Goal: Book appointment/travel/reservation

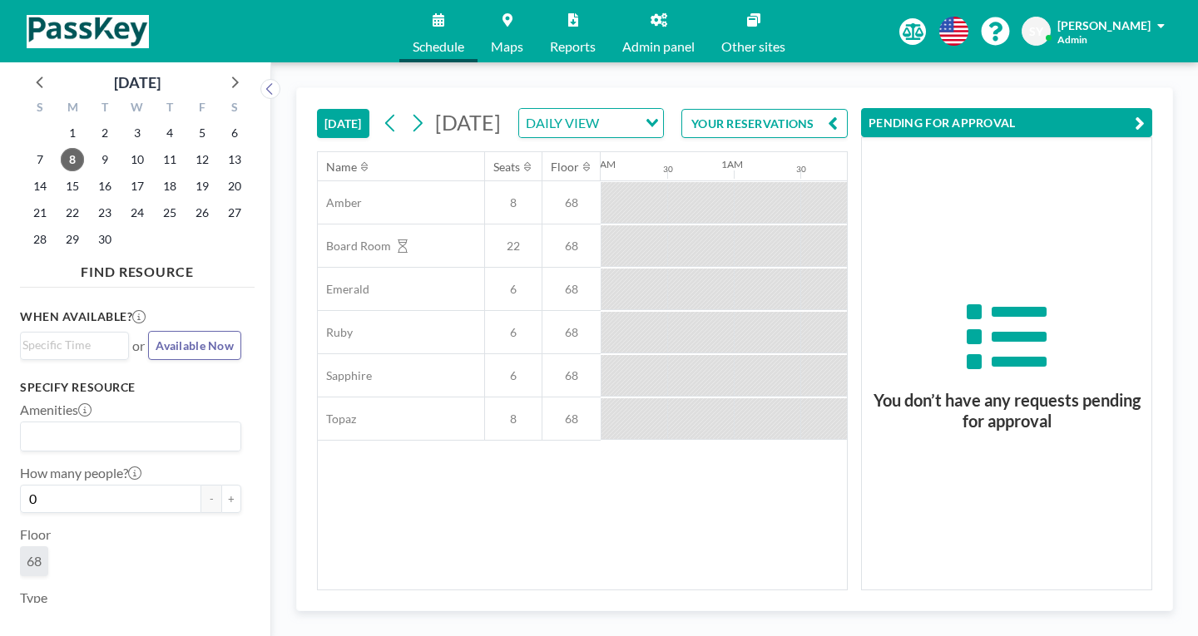
scroll to position [0, 1081]
click at [650, 19] on icon at bounding box center [658, 19] width 17 height 13
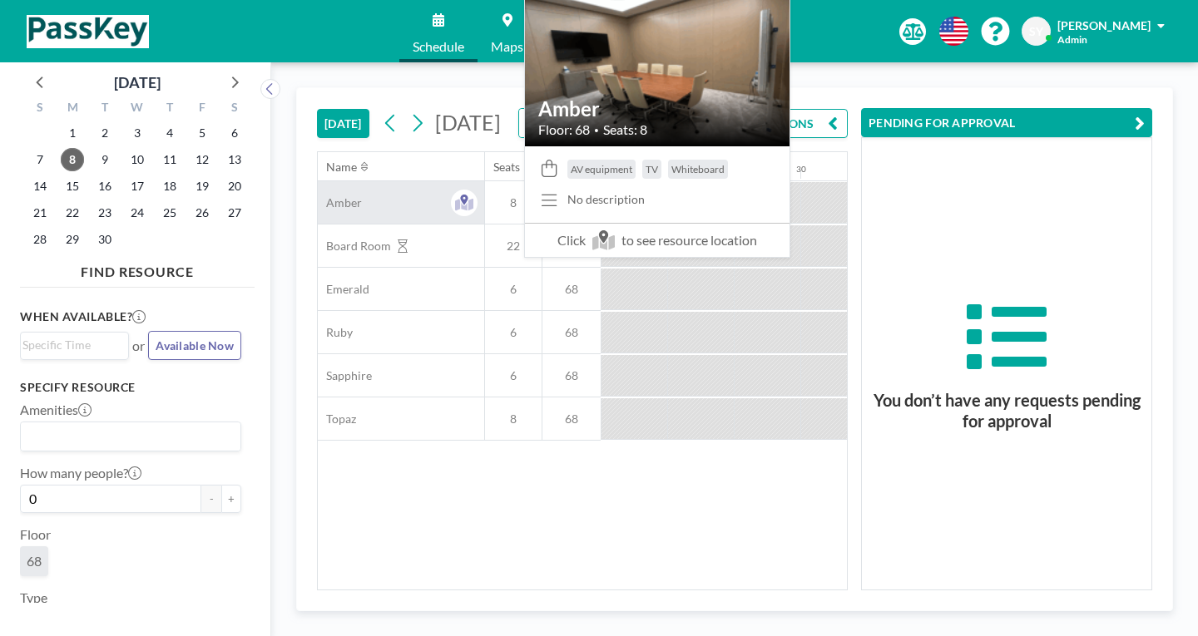
scroll to position [0, 1135]
click at [320, 181] on div "Amber" at bounding box center [401, 202] width 166 height 42
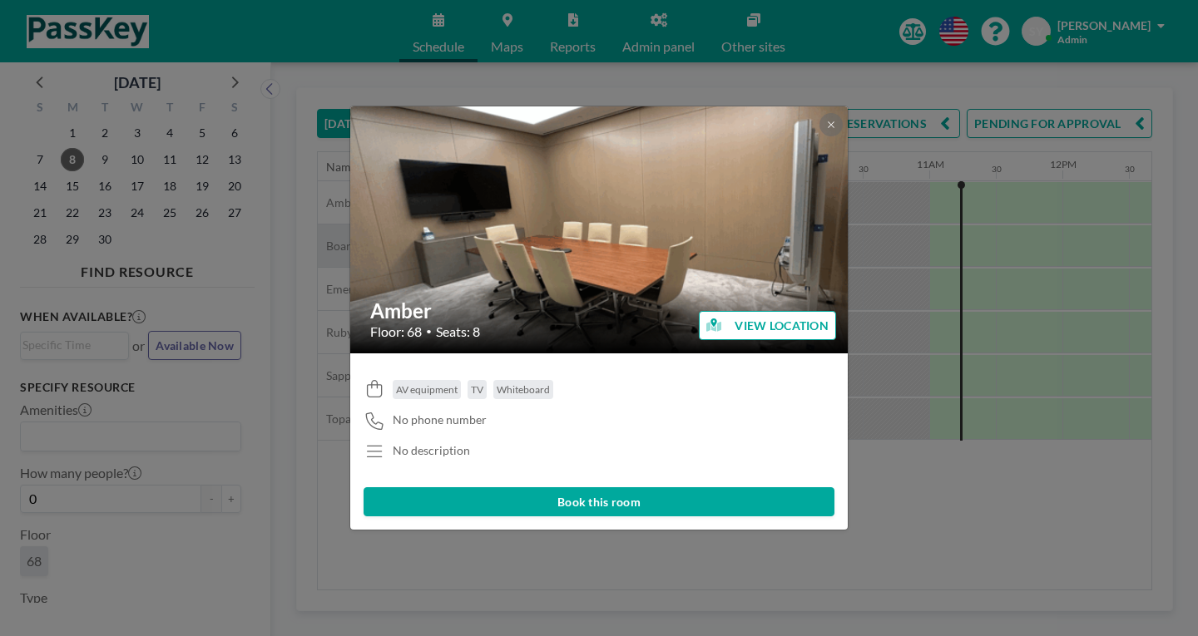
click at [284, 198] on div "Amber Floor: 68 • Seats: 8 VIEW LOCATION AV equipment TV Whiteboard No phone nu…" at bounding box center [599, 318] width 1198 height 636
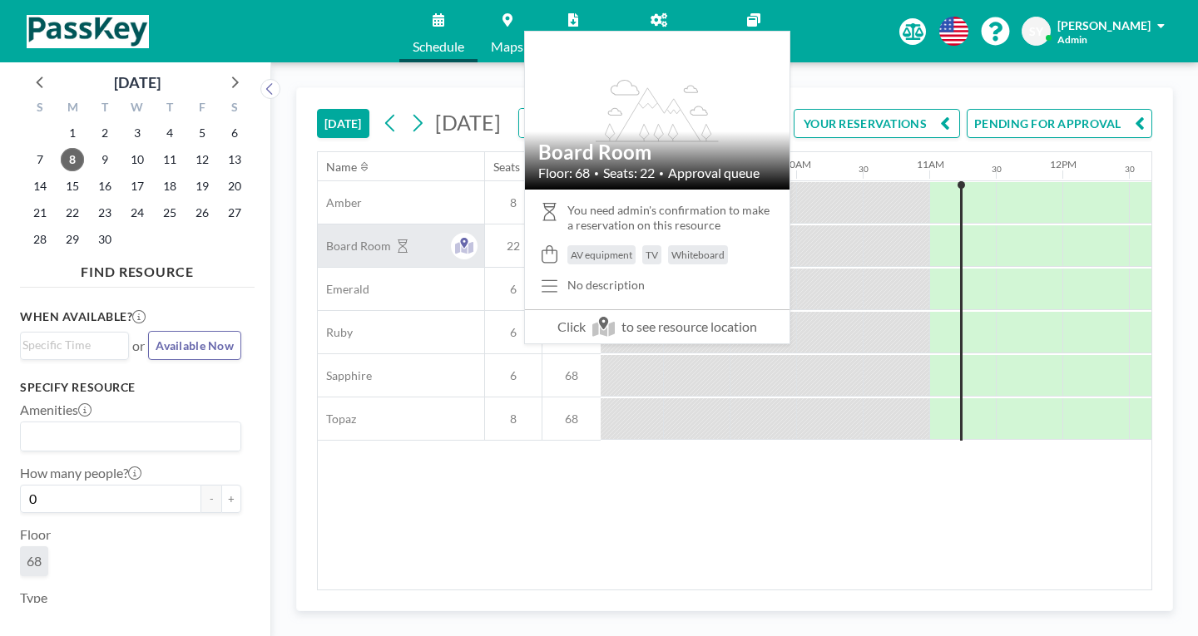
click at [318, 239] on span "Board Room" at bounding box center [354, 246] width 73 height 15
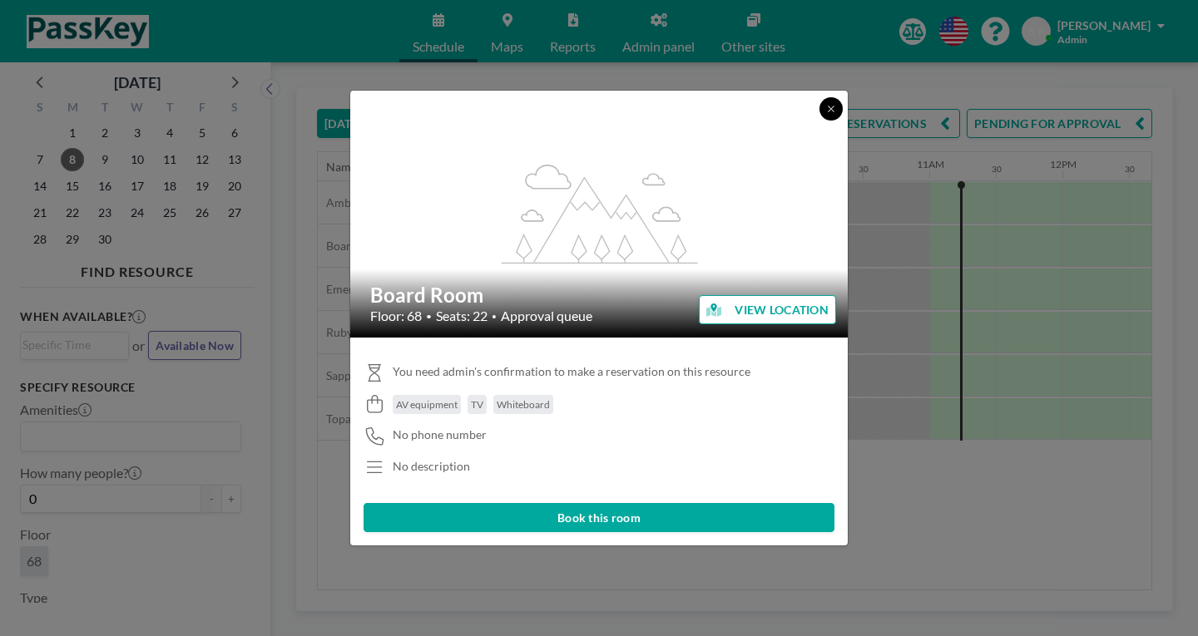
click at [819, 121] on button at bounding box center [830, 108] width 23 height 23
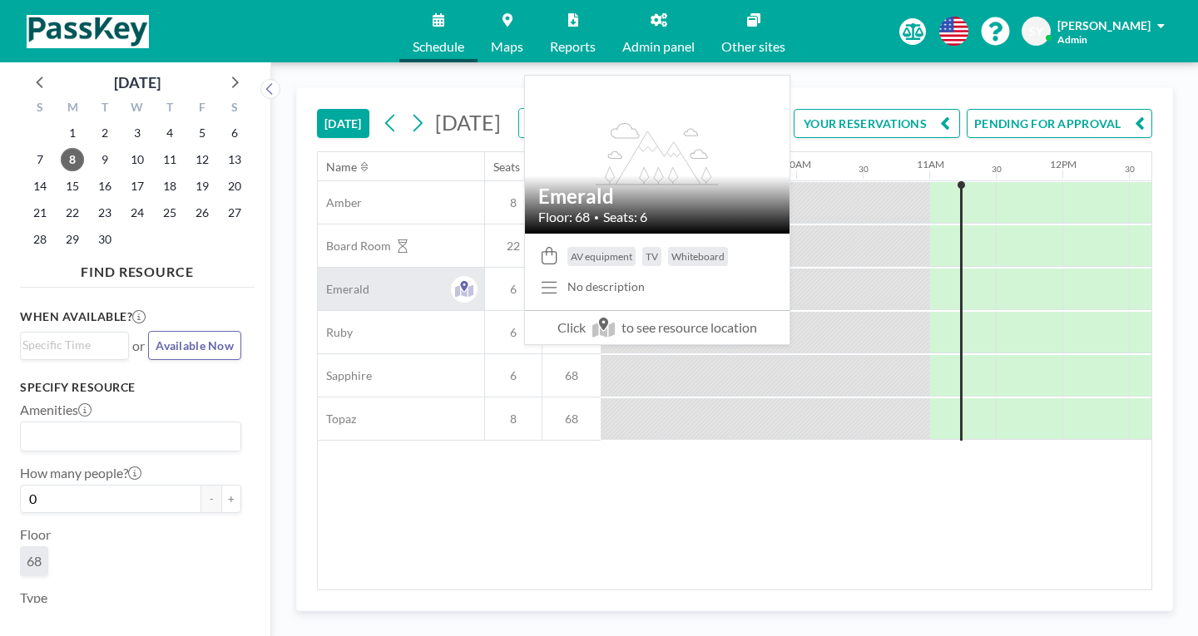
click at [335, 268] on div "Emerald" at bounding box center [401, 289] width 166 height 42
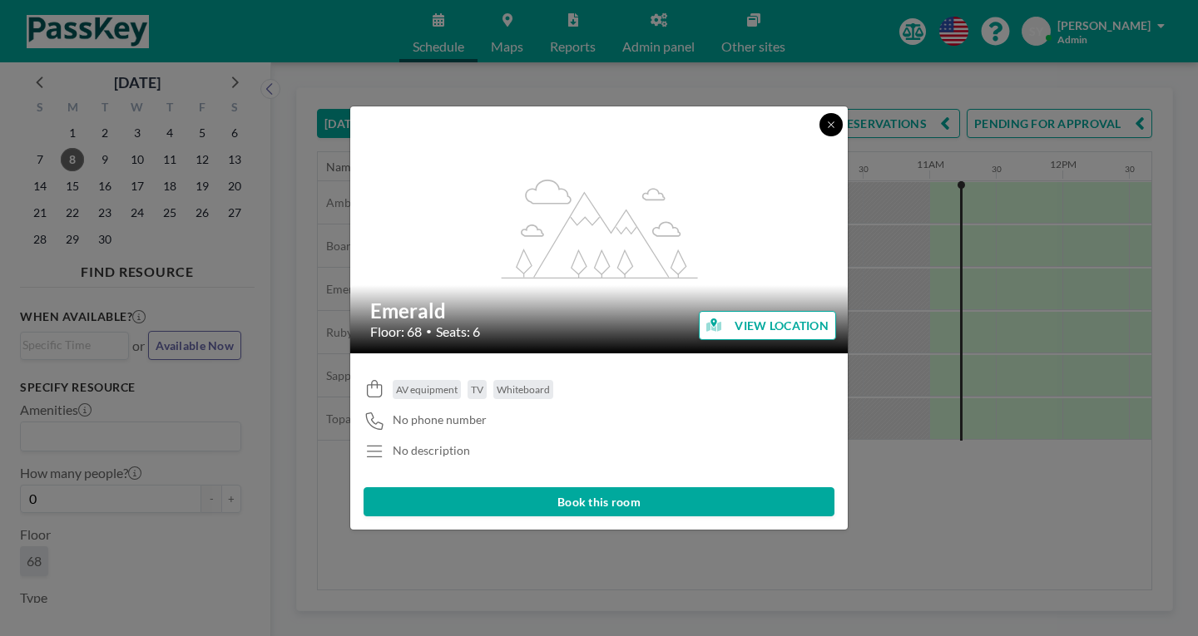
click at [826, 130] on icon at bounding box center [831, 125] width 10 height 10
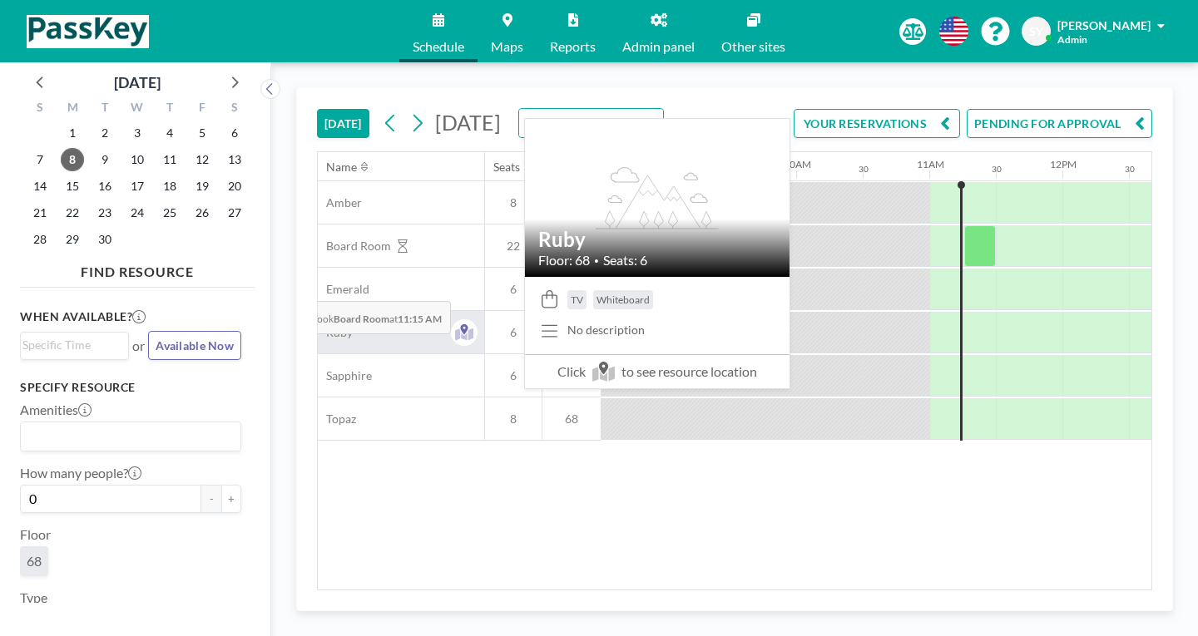
click at [318, 311] on div "Ruby" at bounding box center [401, 332] width 166 height 42
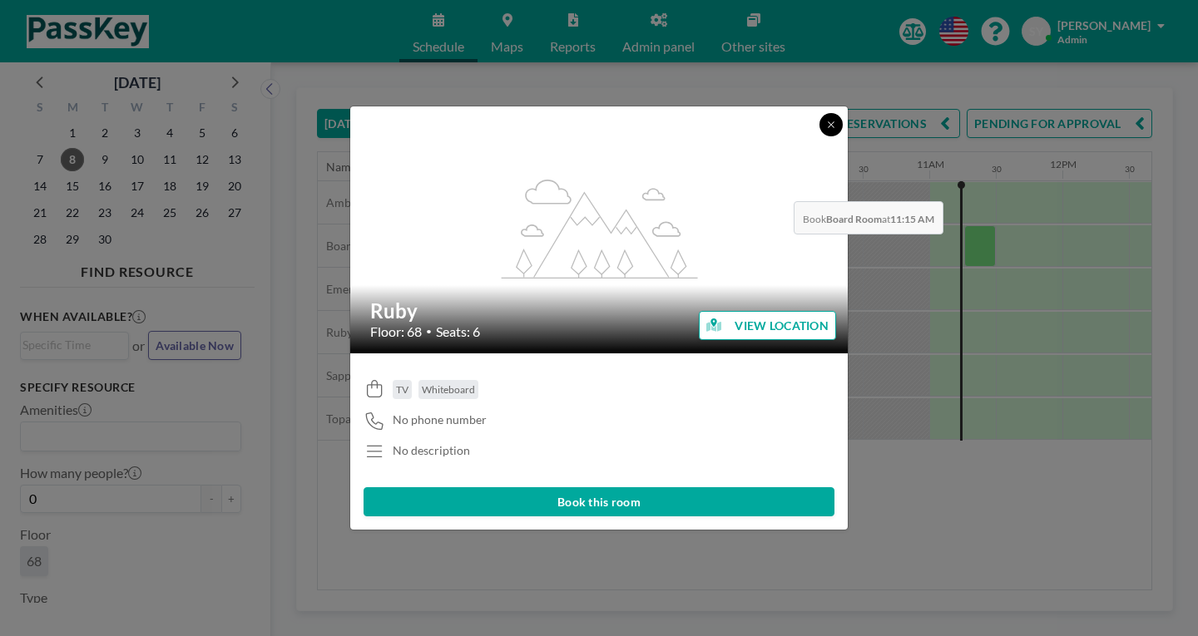
click at [826, 130] on icon at bounding box center [831, 125] width 10 height 10
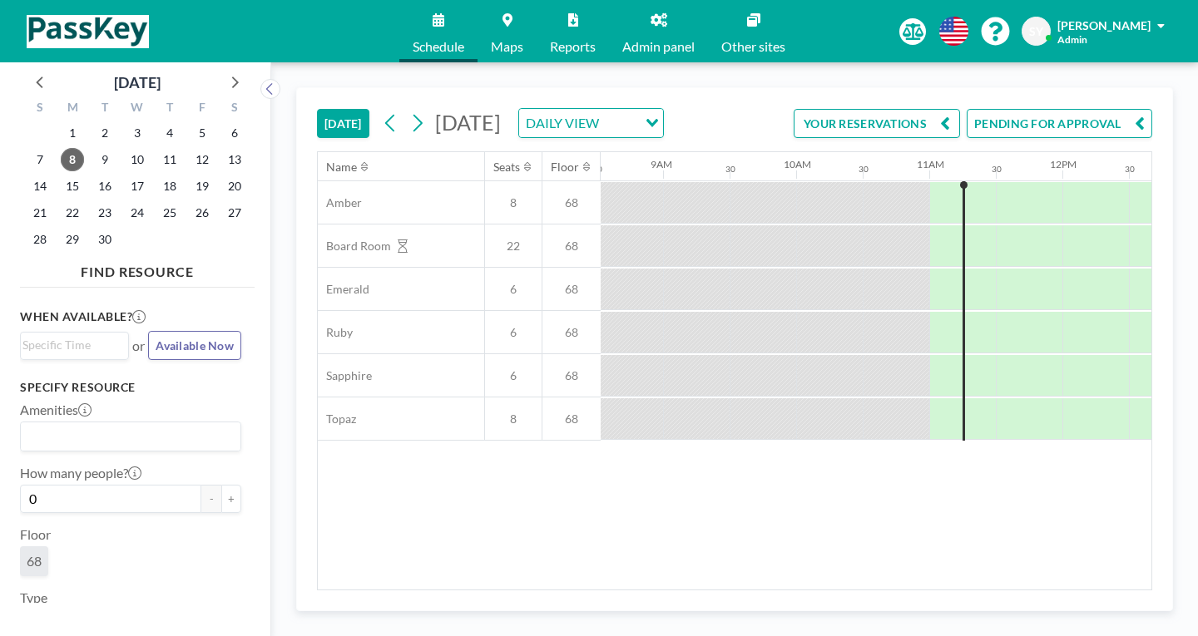
click at [642, 30] on link "Admin panel" at bounding box center [658, 31] width 99 height 62
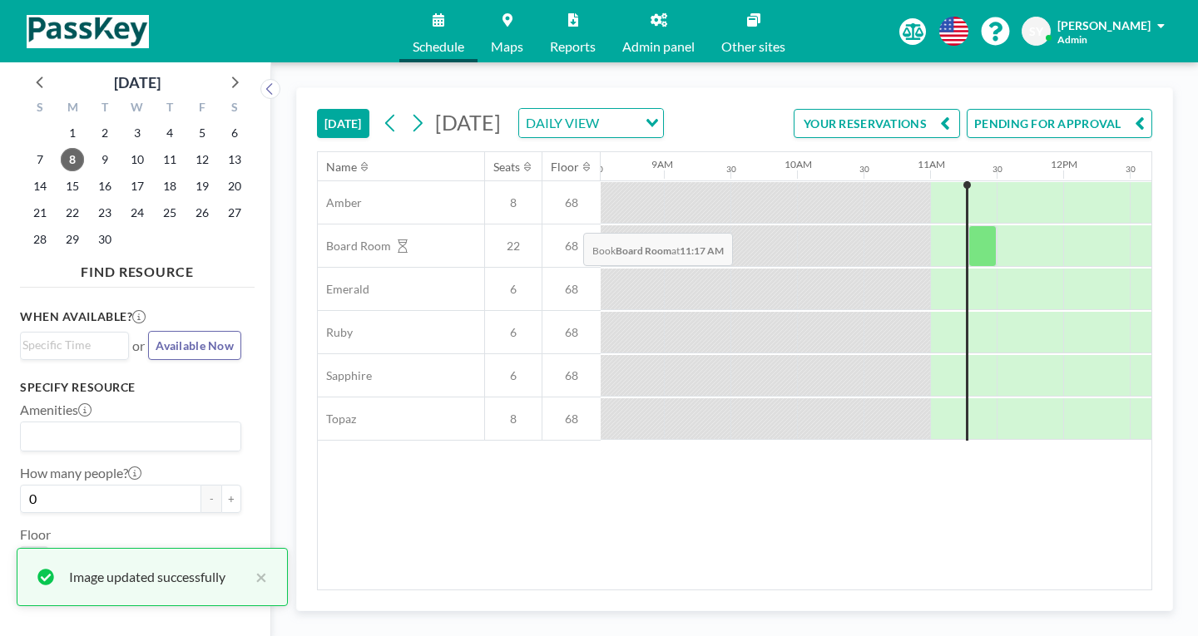
scroll to position [0, 1135]
click at [862, 182] on div at bounding box center [895, 202] width 67 height 41
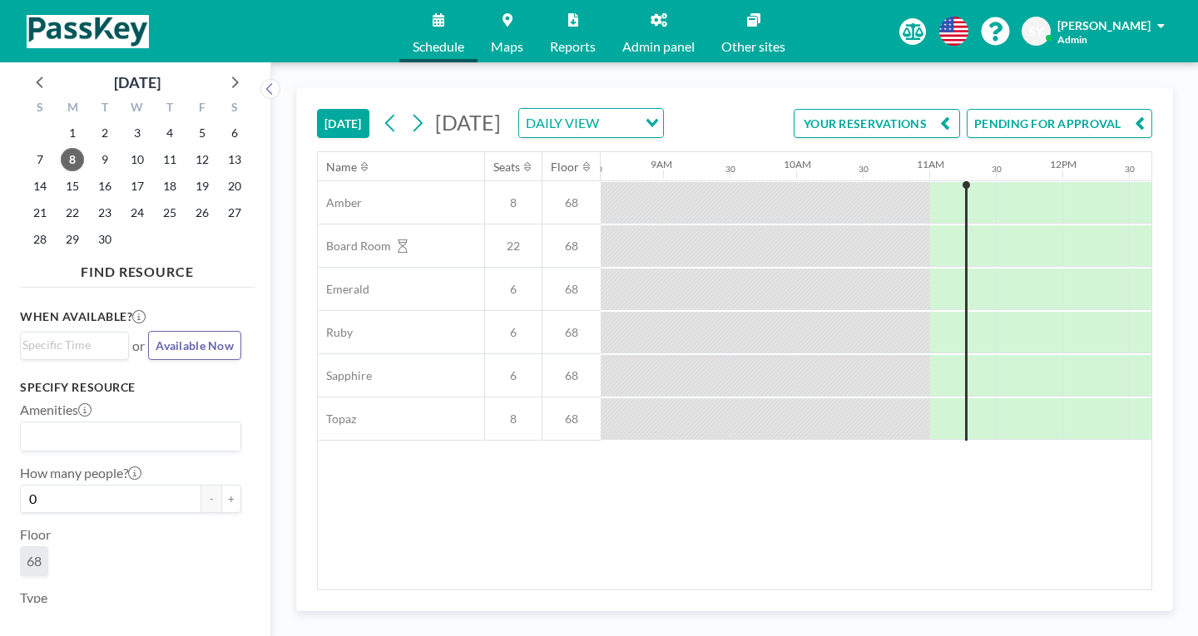
click at [862, 182] on div at bounding box center [895, 202] width 67 height 41
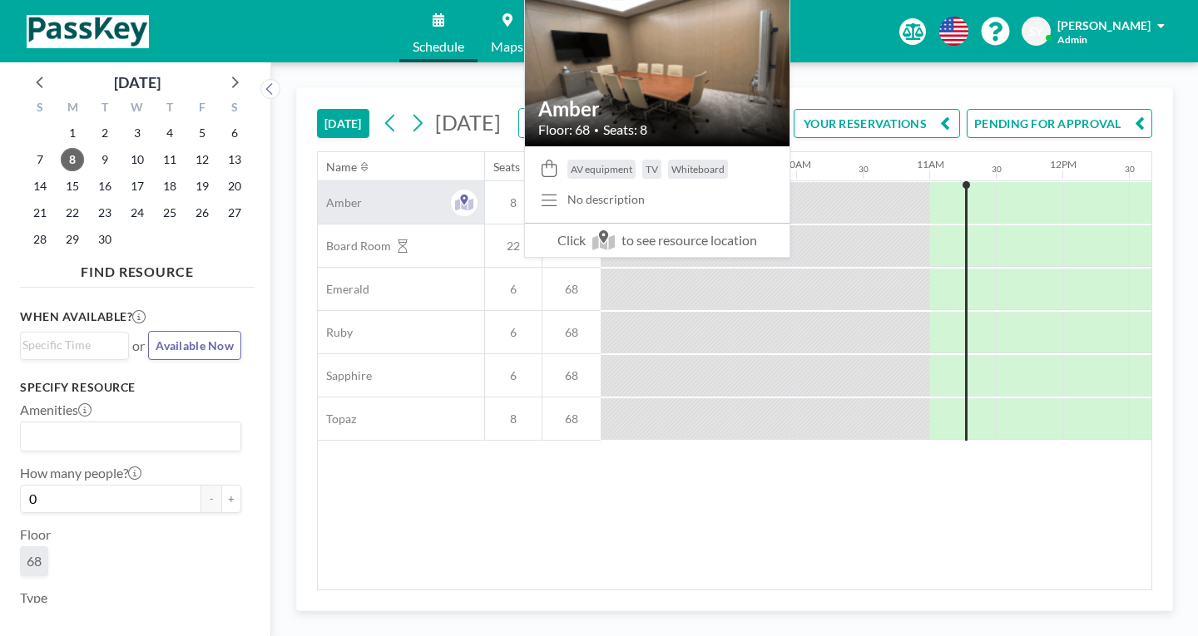
click at [363, 181] on div "Amber" at bounding box center [401, 202] width 166 height 42
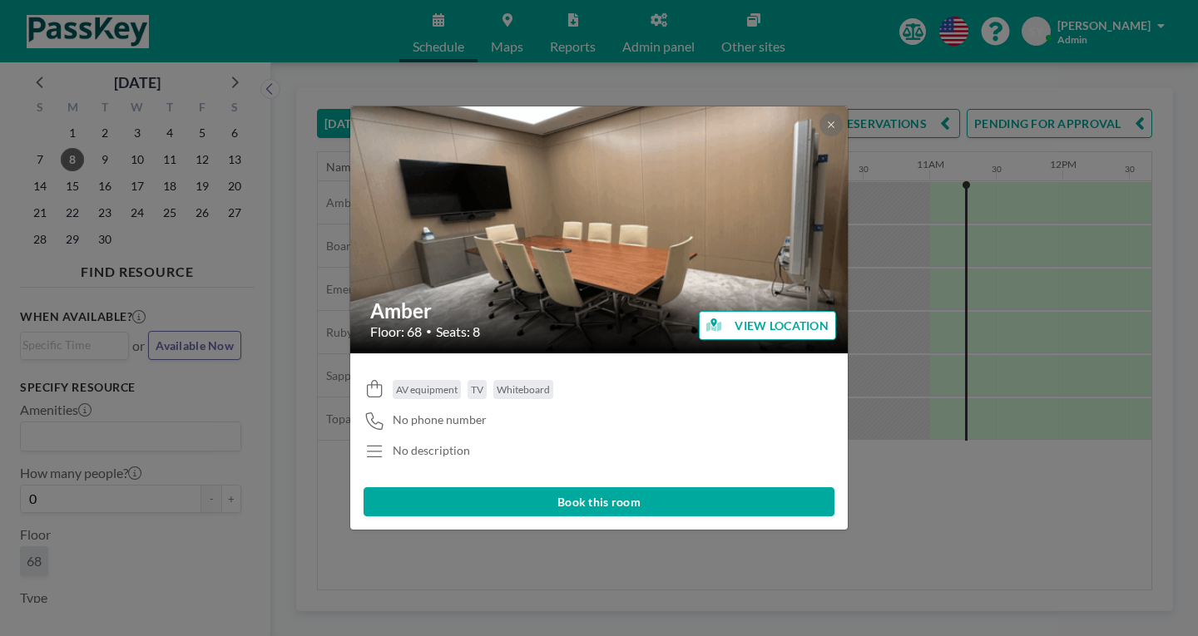
click at [347, 178] on div "Amber Floor: 68 • Seats: 8 VIEW LOCATION AV equipment TV Whiteboard No phone nu…" at bounding box center [599, 318] width 1198 height 636
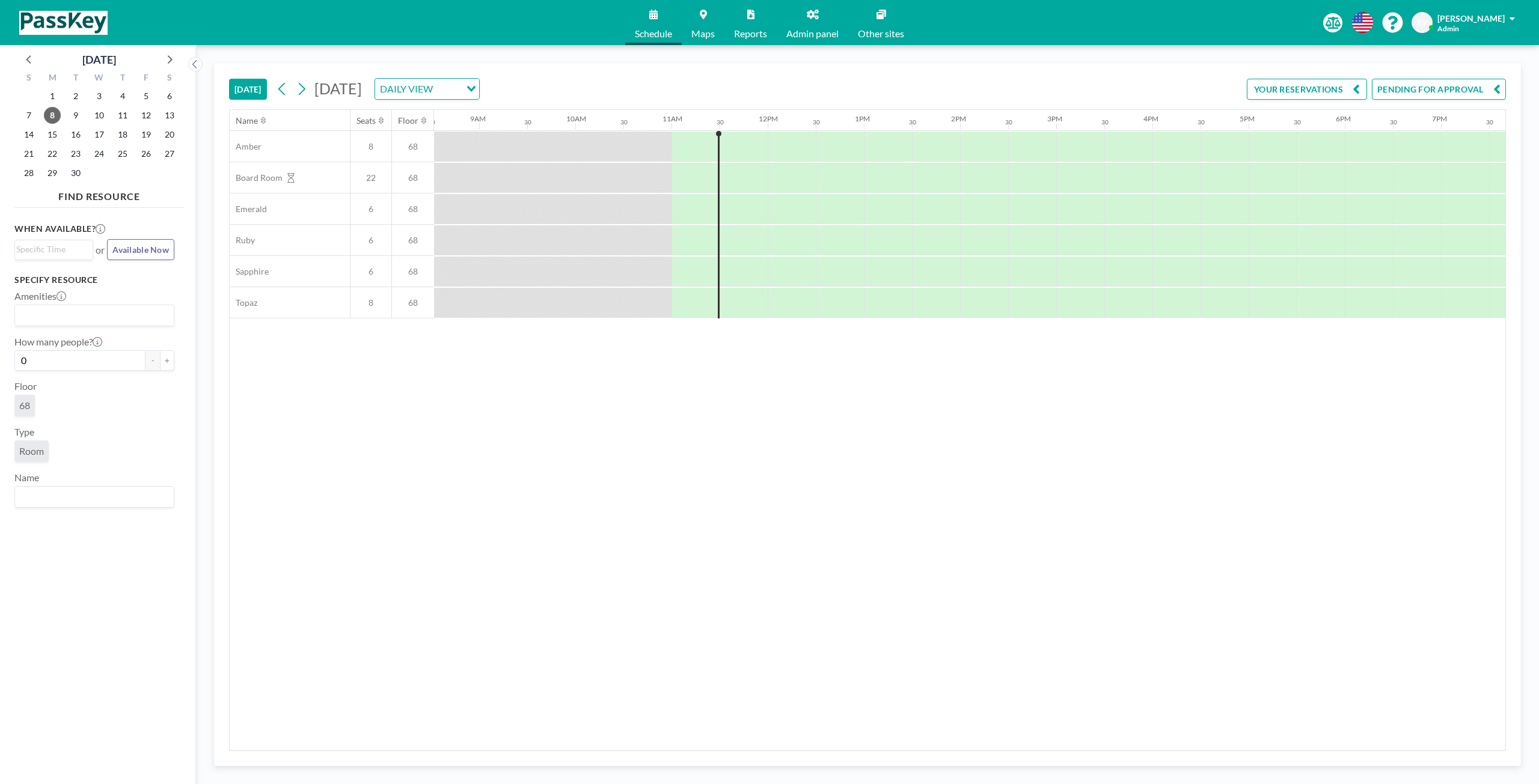
click at [813, 34] on span "Admin panel" at bounding box center [813, 33] width 52 height 9
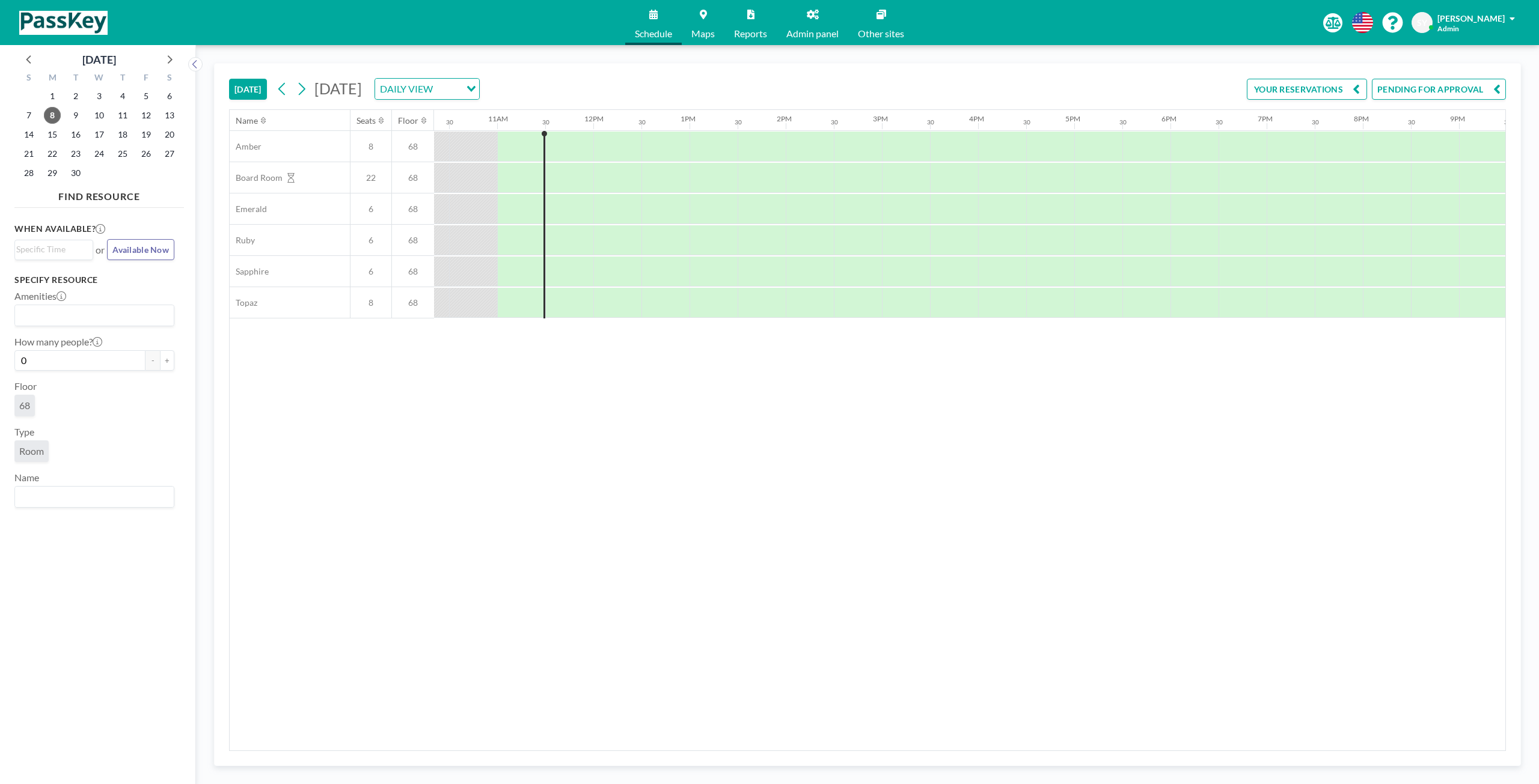
scroll to position [0, 1010]
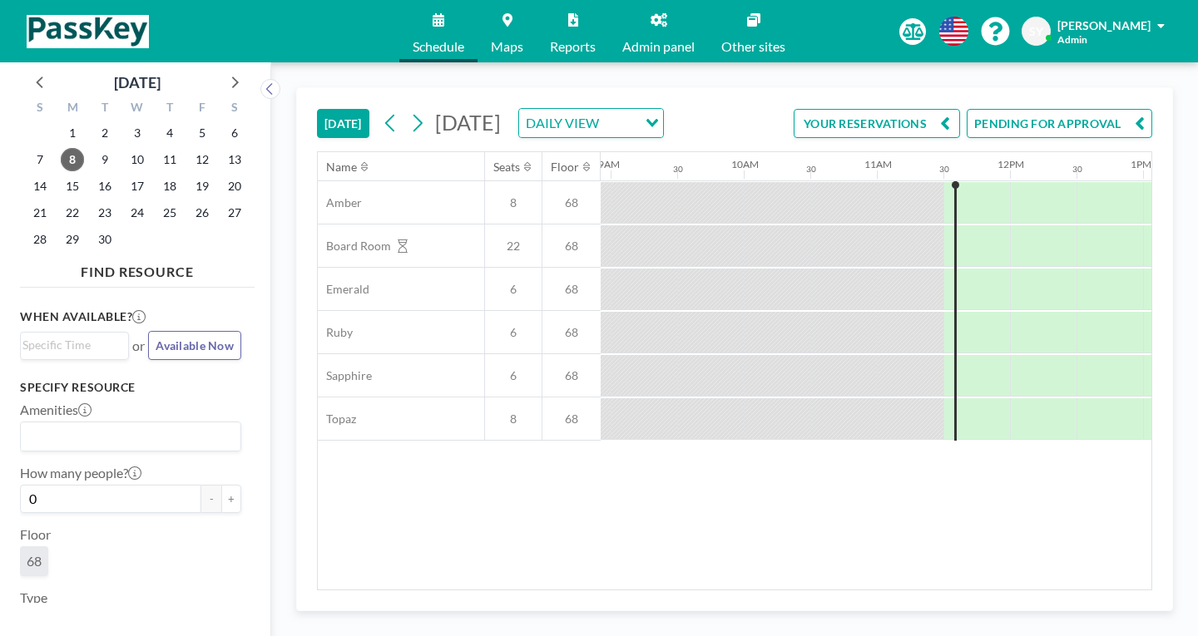
scroll to position [0, 1189]
click at [637, 109] on div "DAILY VIEW" at bounding box center [578, 121] width 118 height 25
click at [609, 112] on input "Search for option" at bounding box center [620, 123] width 32 height 22
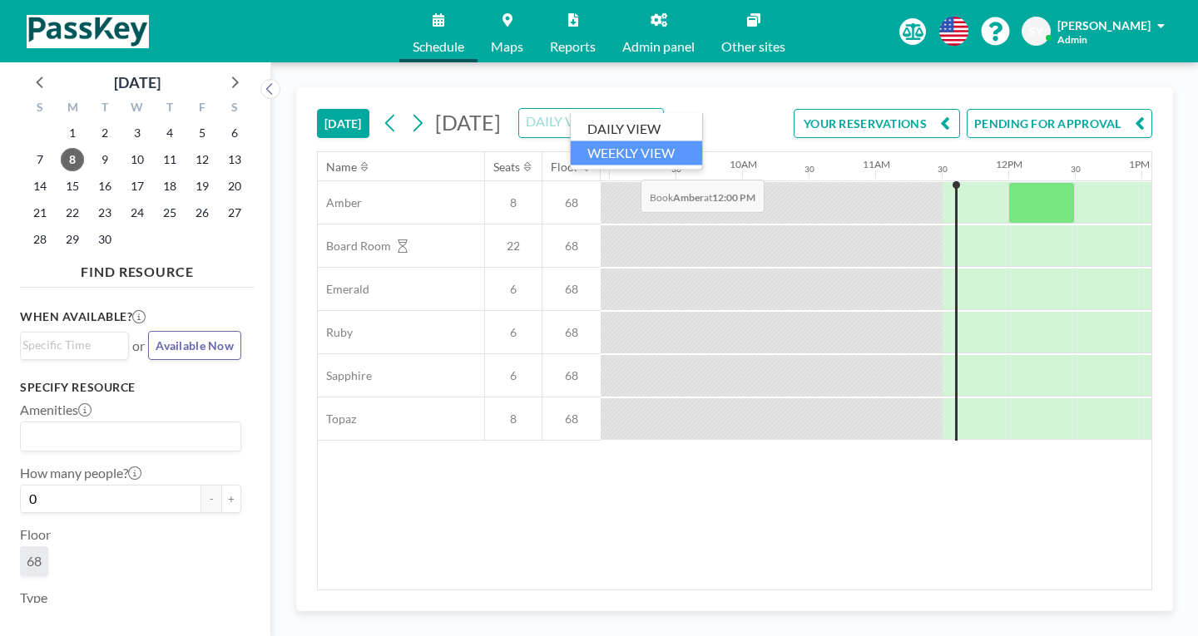
click at [635, 141] on li "WEEKLY VIEW" at bounding box center [635, 153] width 131 height 24
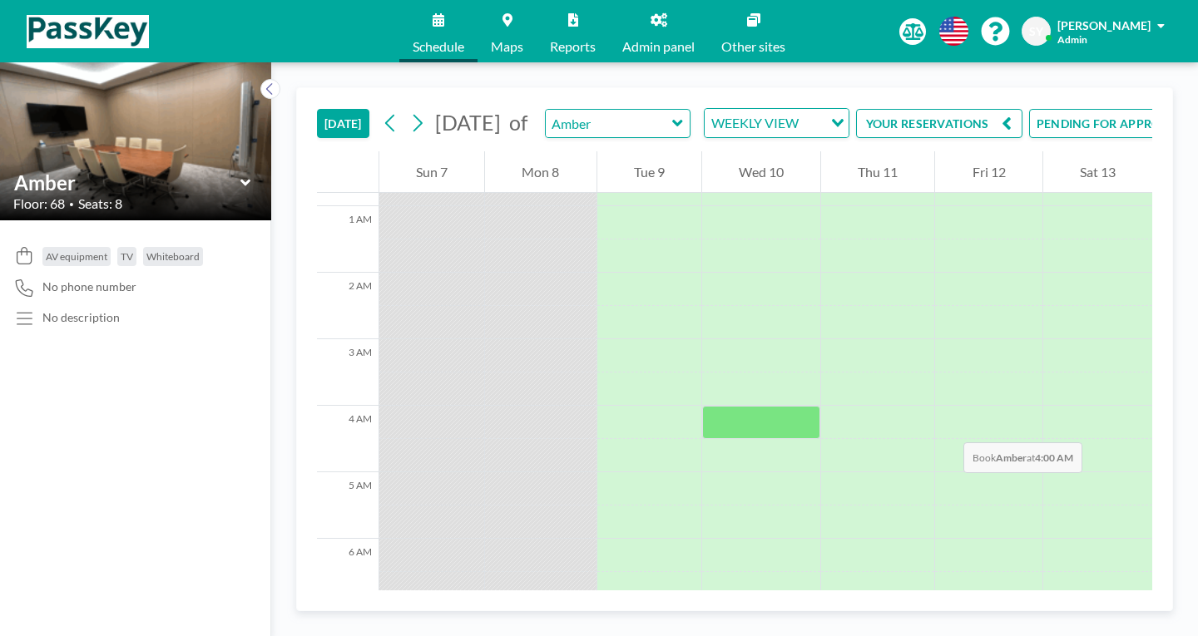
scroll to position [0, 0]
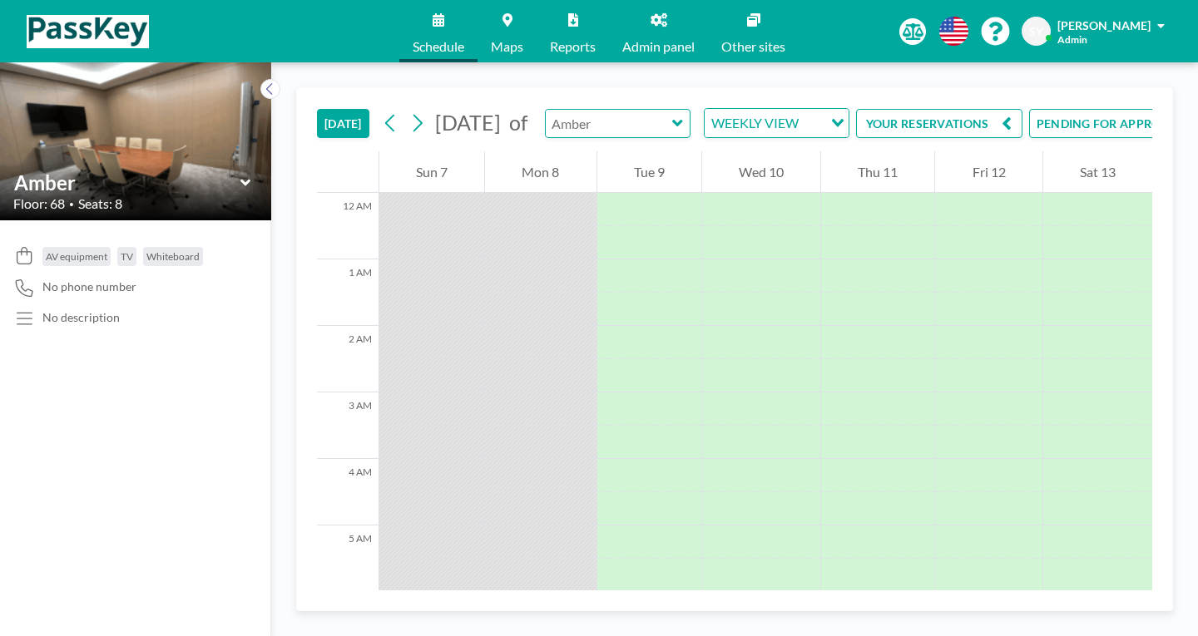
click at [619, 110] on input "text" at bounding box center [609, 123] width 127 height 27
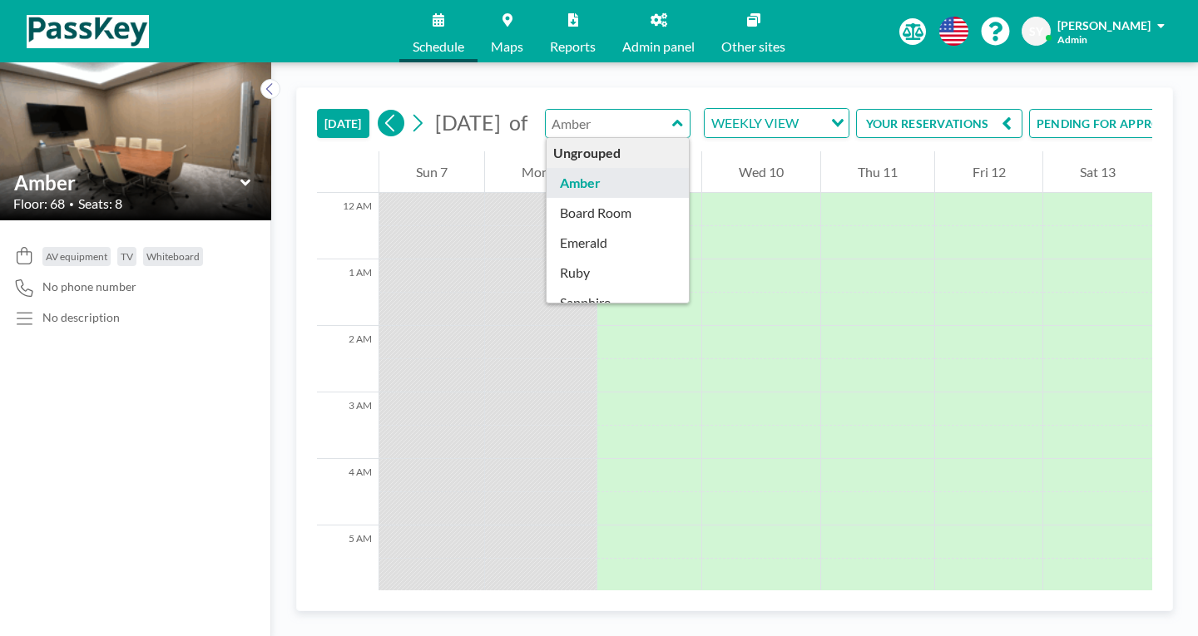
type input "Amber"
click at [383, 111] on icon at bounding box center [391, 123] width 16 height 25
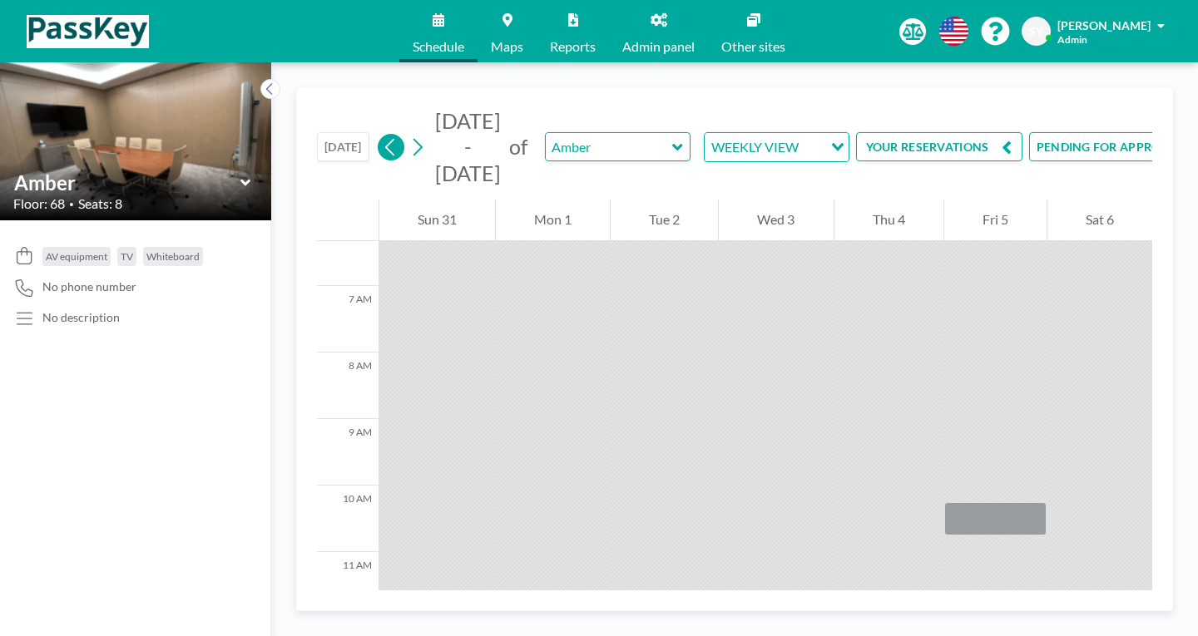
scroll to position [432, 0]
click at [462, 24] on link "Schedule" at bounding box center [438, 31] width 78 height 62
click at [533, 12] on link "Maps" at bounding box center [506, 31] width 59 height 62
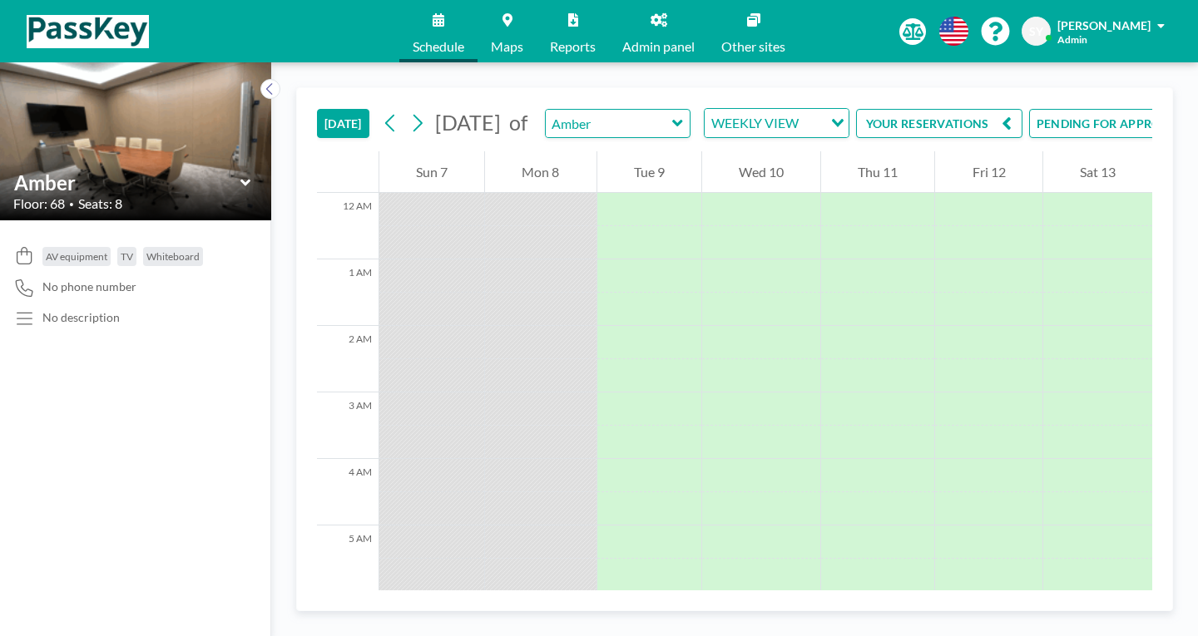
click at [458, 40] on span "Schedule" at bounding box center [438, 46] width 52 height 13
click at [464, 40] on span "Schedule" at bounding box center [438, 46] width 52 height 13
click at [90, 27] on img at bounding box center [88, 31] width 122 height 33
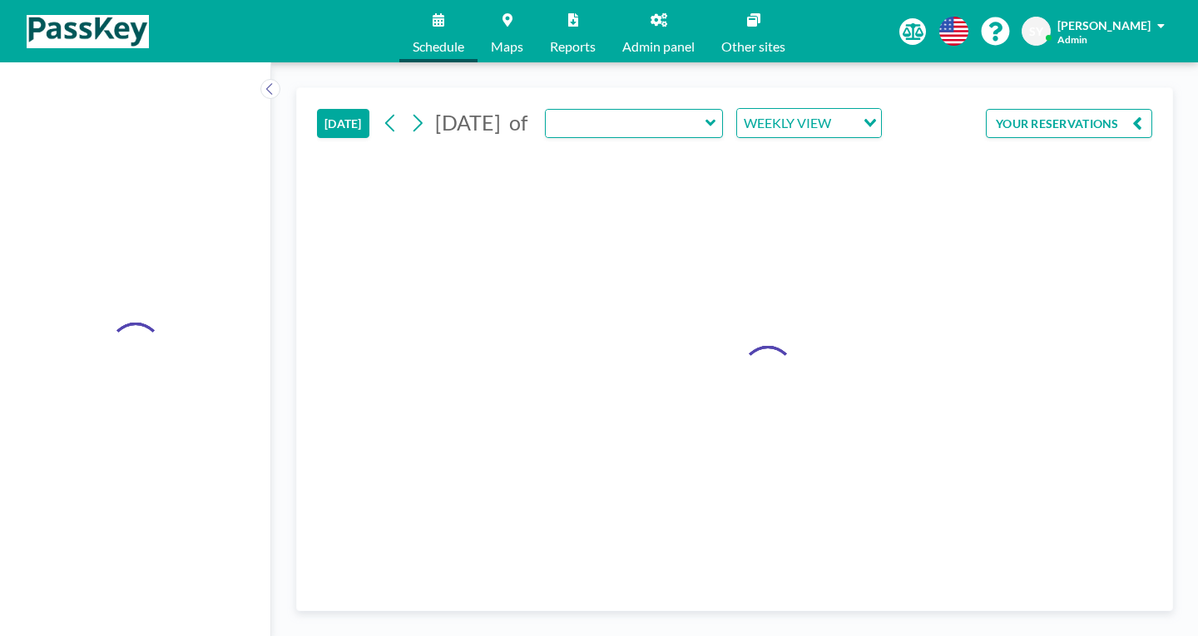
type input "Amber"
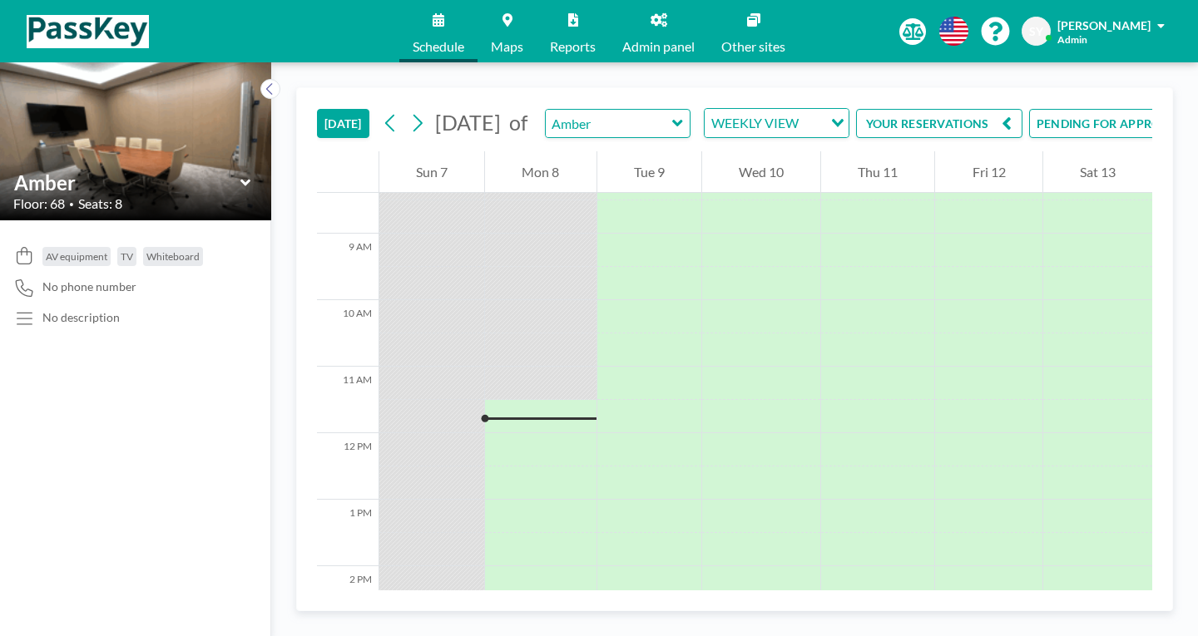
scroll to position [595, 0]
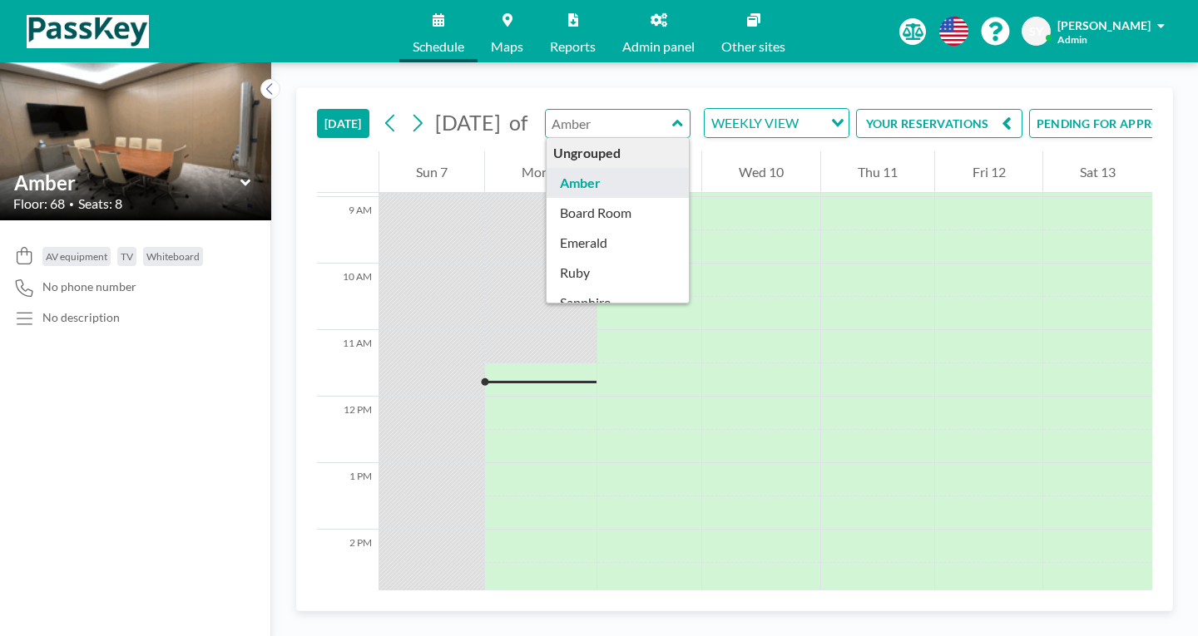
click at [546, 110] on input "text" at bounding box center [609, 123] width 127 height 27
type input "Amber"
click at [704, 109] on div "WEEKLY VIEW" at bounding box center [763, 121] width 118 height 25
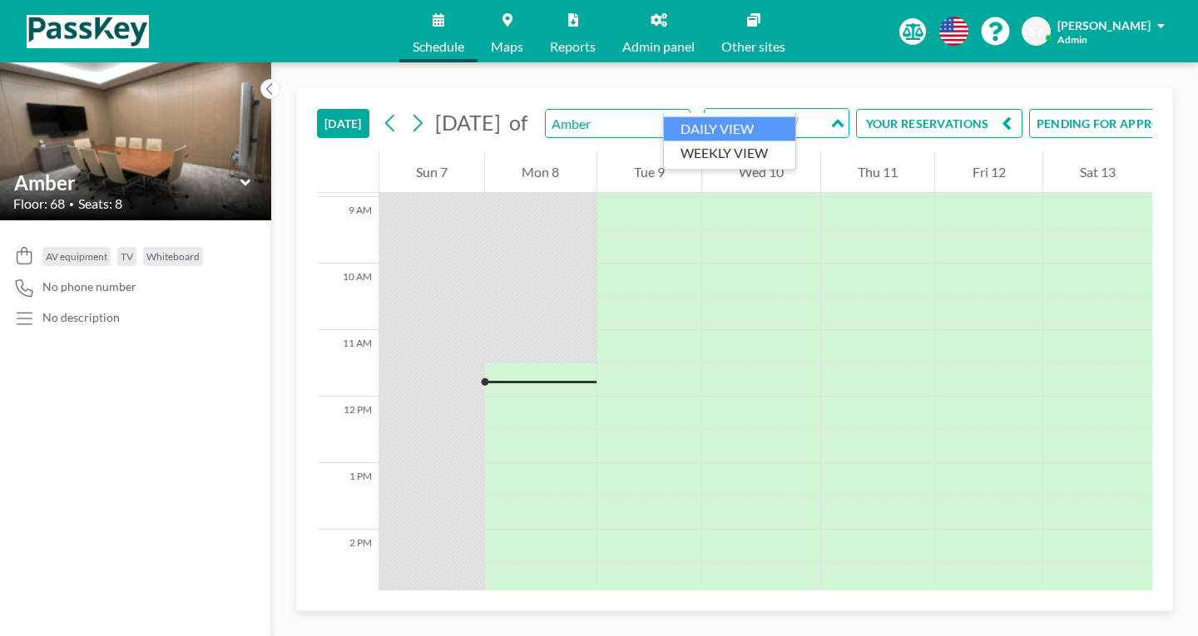
click at [739, 127] on li "DAILY VIEW" at bounding box center [729, 129] width 131 height 24
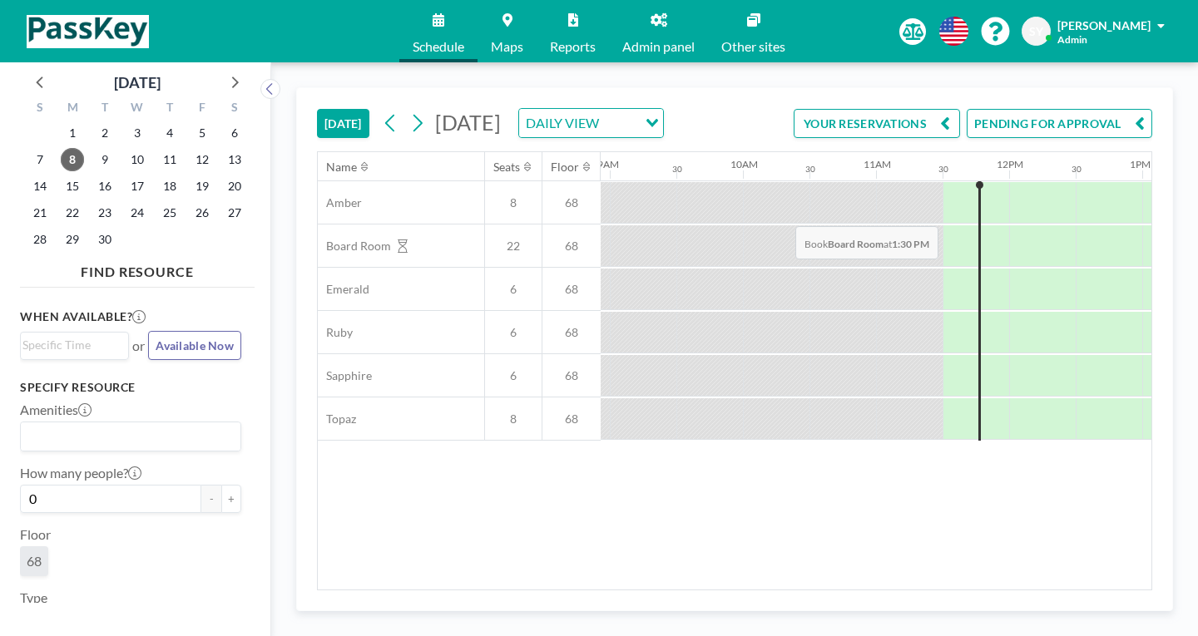
scroll to position [0, 1189]
click at [121, 426] on input "Search for option" at bounding box center [126, 437] width 209 height 22
click at [175, 402] on div "Amenities Loading... AV equipment TV Whiteboard" at bounding box center [130, 427] width 221 height 50
click at [631, 109] on div "DAILY VIEW" at bounding box center [578, 121] width 118 height 25
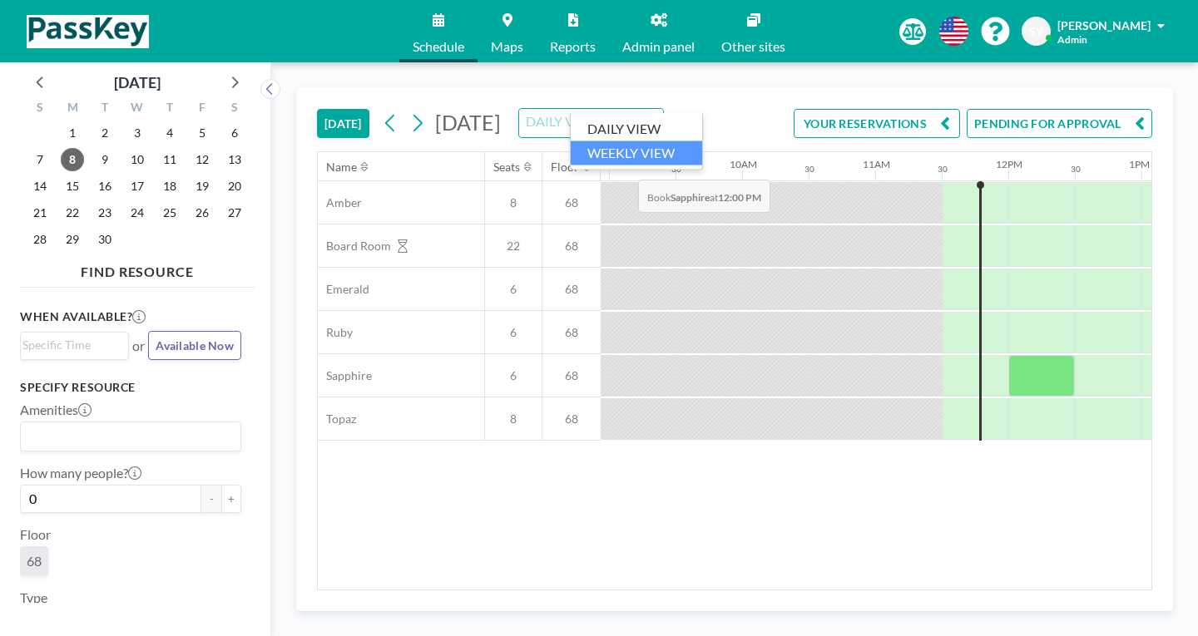
click at [633, 141] on li "WEEKLY VIEW" at bounding box center [635, 153] width 131 height 24
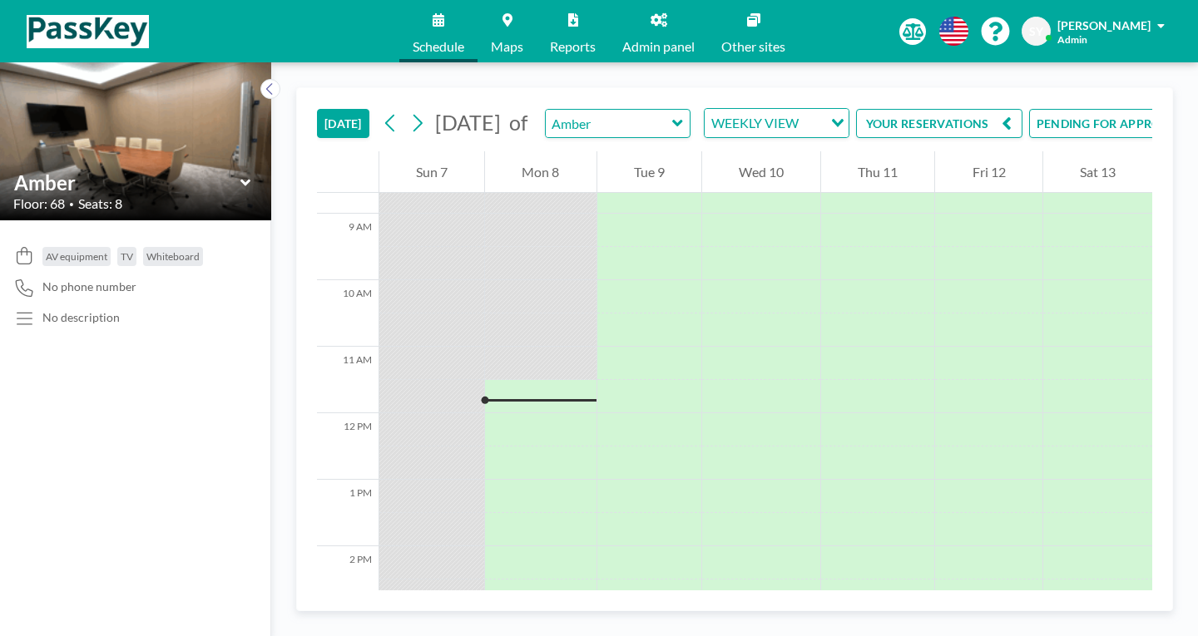
scroll to position [595, 0]
click at [630, 110] on input "text" at bounding box center [609, 123] width 127 height 27
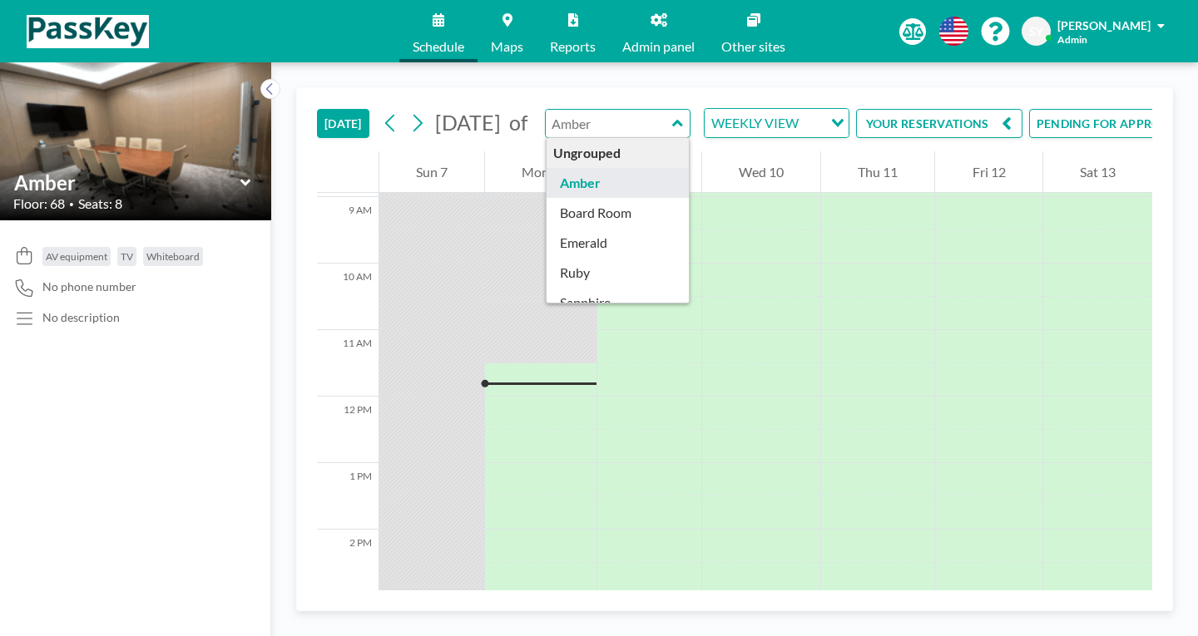
type input "Amber"
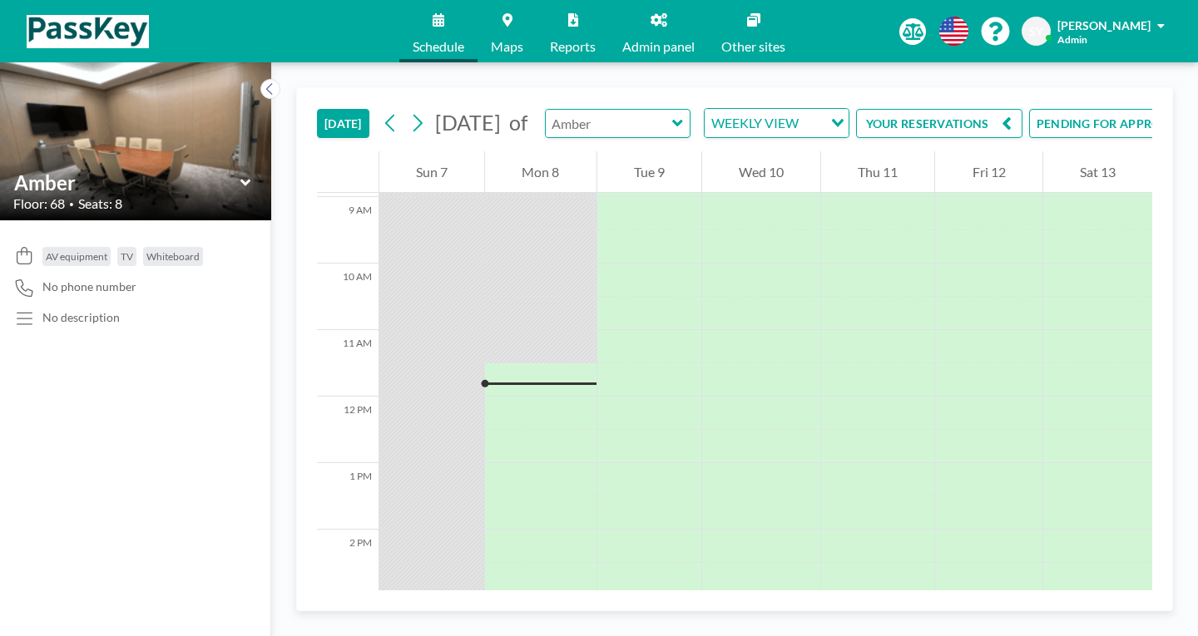
type input "Amber"
click at [647, 109] on div "Amber" at bounding box center [618, 123] width 146 height 29
click at [648, 109] on div "Amber" at bounding box center [618, 123] width 146 height 29
click at [672, 115] on icon at bounding box center [677, 123] width 11 height 17
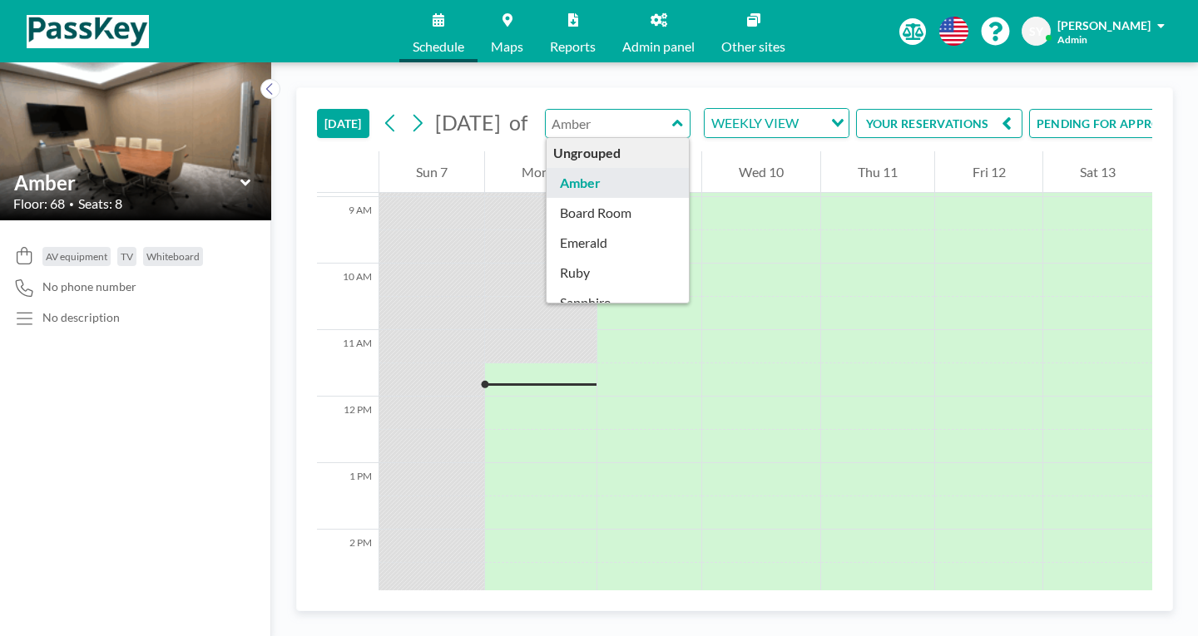
click at [523, 42] on span "Maps" at bounding box center [507, 46] width 32 height 13
